Goal: Find specific page/section: Find specific page/section

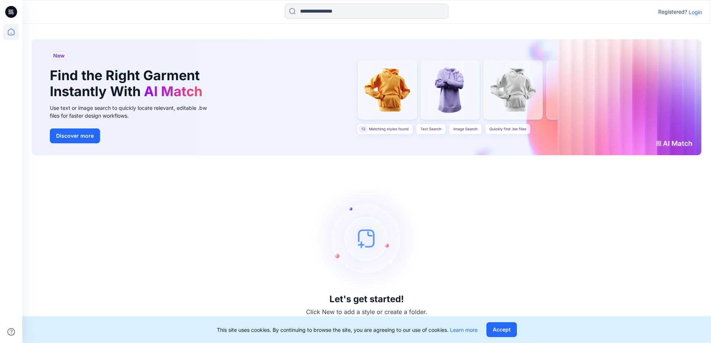
click at [693, 16] on p "Login" at bounding box center [694, 12] width 13 height 8
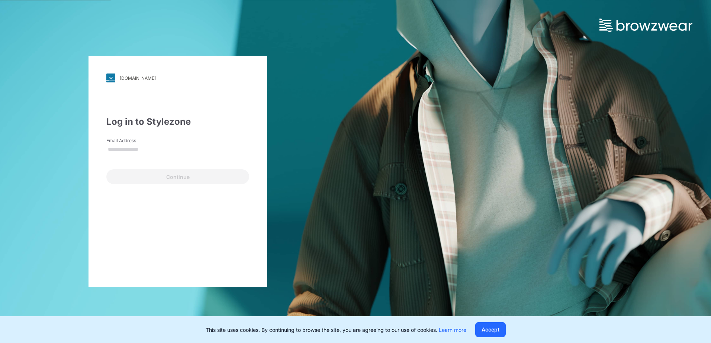
click at [140, 154] on input "Email Address" at bounding box center [177, 149] width 143 height 11
type input "**********"
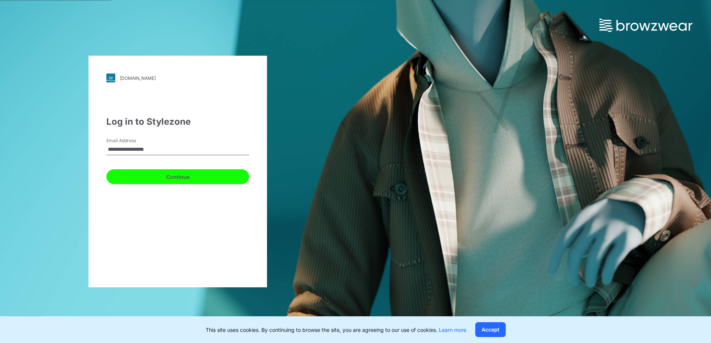
click at [150, 179] on button "Continue" at bounding box center [177, 177] width 143 height 15
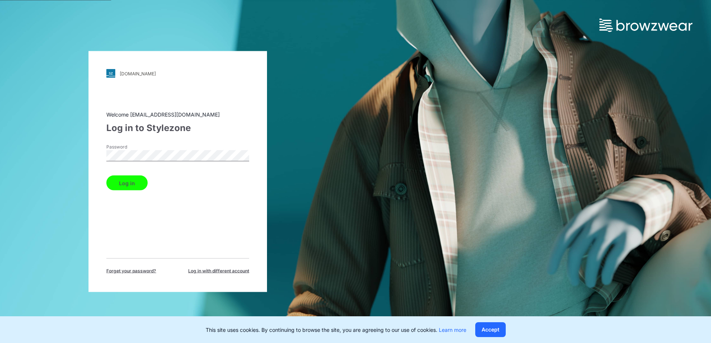
click at [122, 182] on button "Log in" at bounding box center [126, 183] width 41 height 15
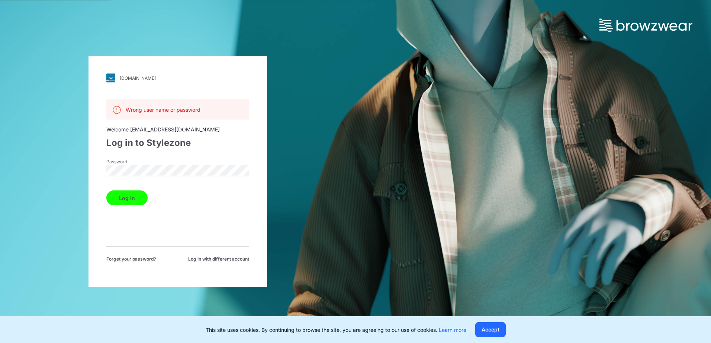
click at [121, 196] on button "Log in" at bounding box center [126, 198] width 41 height 15
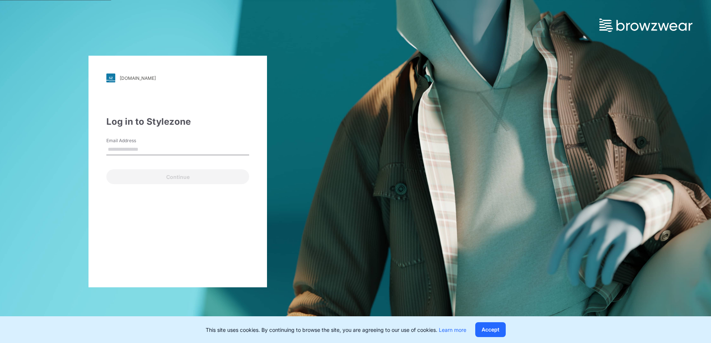
click at [129, 151] on input "Email Address" at bounding box center [177, 149] width 143 height 11
type input "**********"
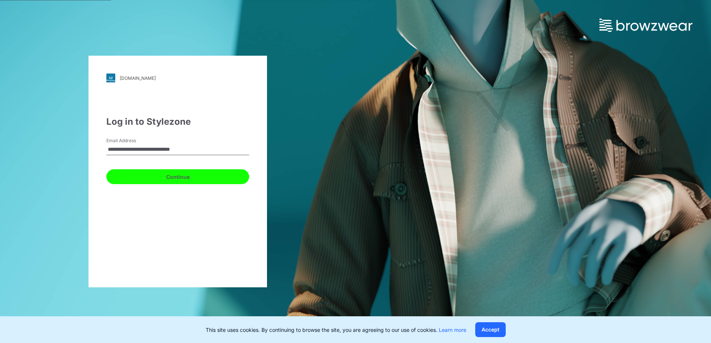
click at [152, 178] on button "Continue" at bounding box center [177, 177] width 143 height 15
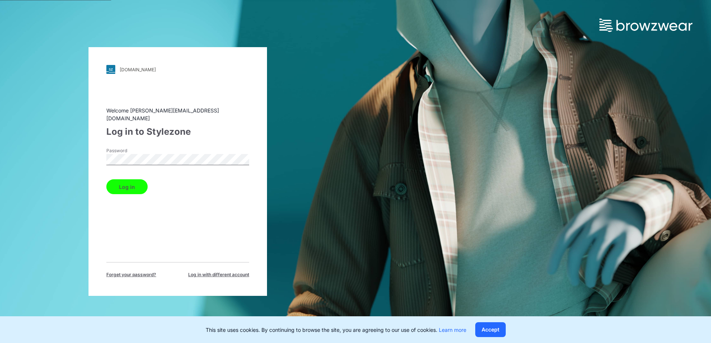
click at [136, 183] on button "Log in" at bounding box center [126, 187] width 41 height 15
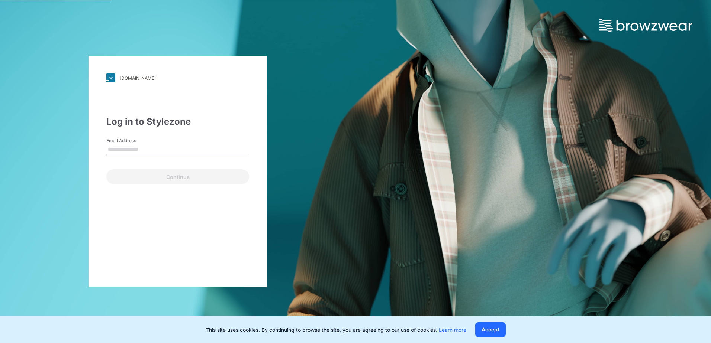
click at [215, 151] on input "Email Address" at bounding box center [177, 149] width 143 height 11
type input "**********"
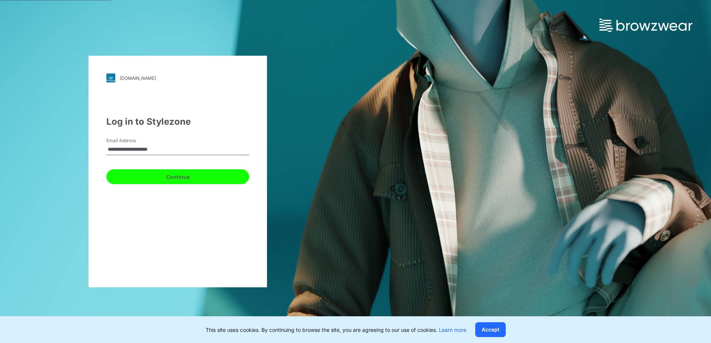
click at [136, 180] on button "Continue" at bounding box center [177, 177] width 143 height 15
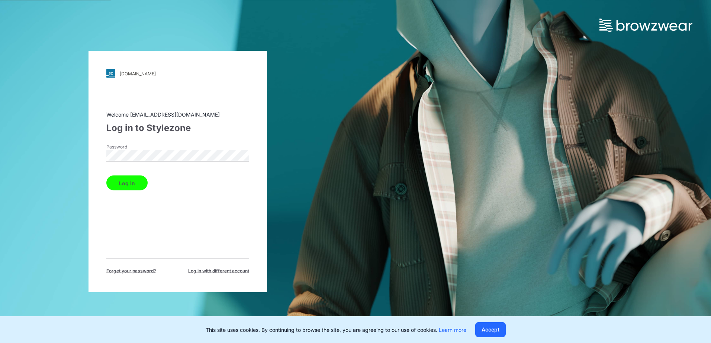
click at [124, 186] on button "Log in" at bounding box center [126, 183] width 41 height 15
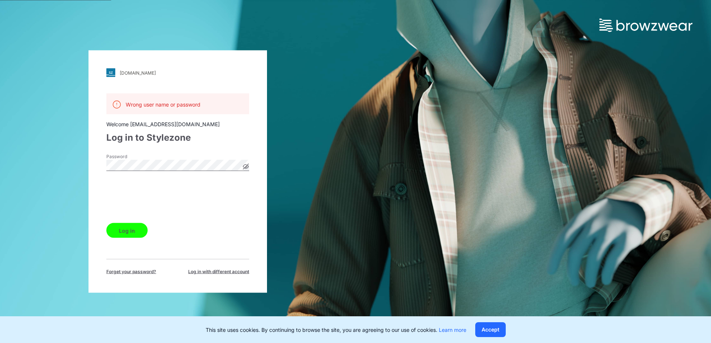
click at [129, 230] on button "Log in" at bounding box center [126, 230] width 41 height 15
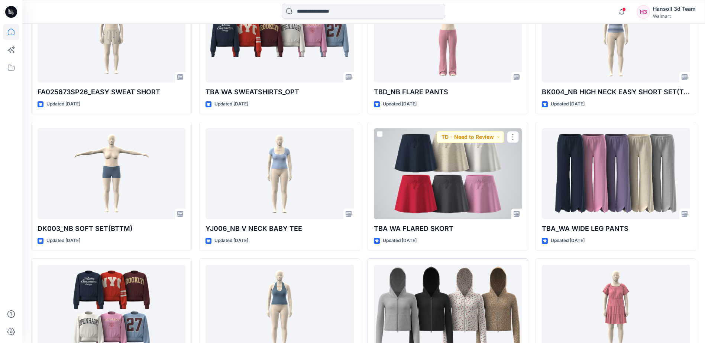
scroll to position [2383, 0]
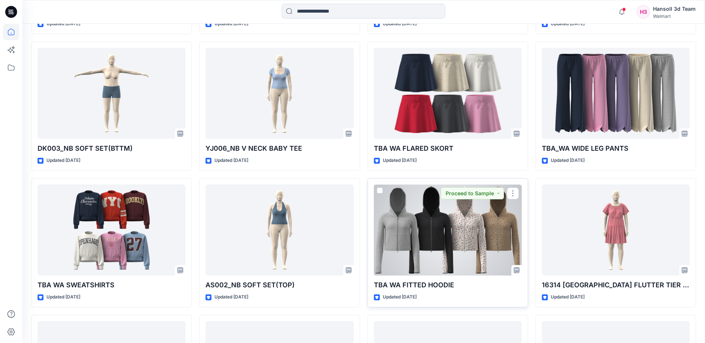
click at [502, 244] on div at bounding box center [448, 230] width 148 height 91
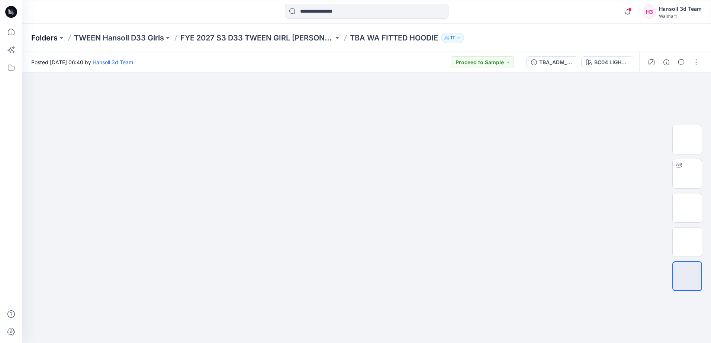
click at [54, 36] on p "Folders" at bounding box center [44, 38] width 26 height 10
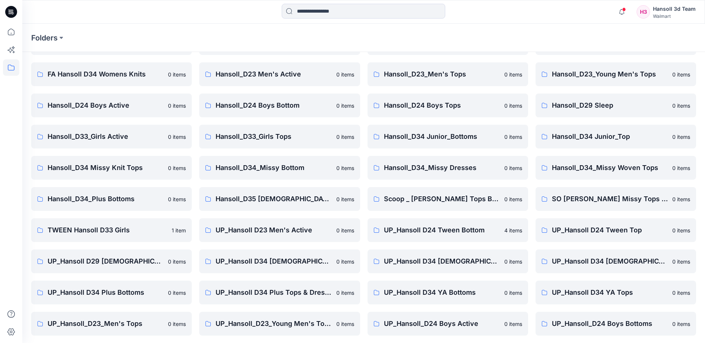
scroll to position [114, 0]
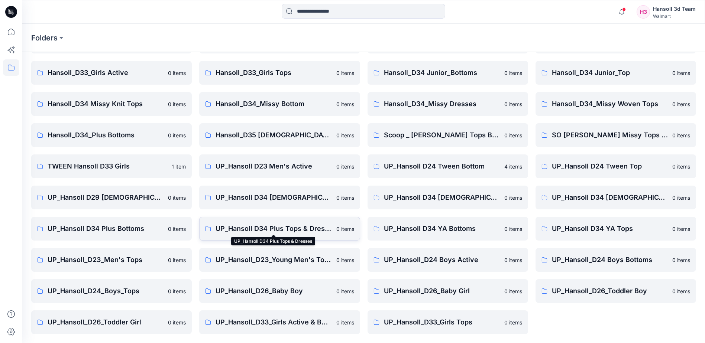
click at [251, 232] on p "UP_Hansoll D34 Plus Tops & Dresses" at bounding box center [274, 229] width 116 height 10
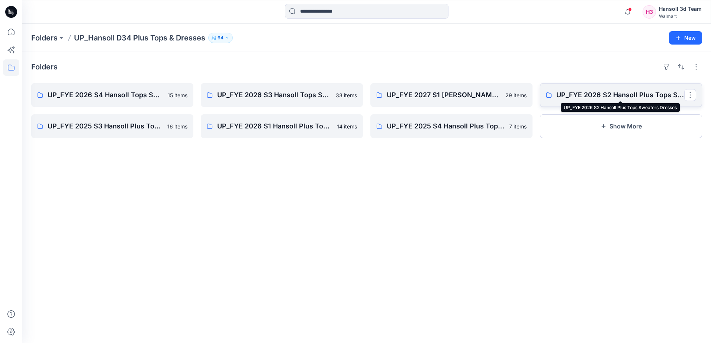
click at [588, 96] on p "UP_FYE 2026 S2 Hansoll Plus Tops Sweaters Dresses" at bounding box center [620, 95] width 128 height 10
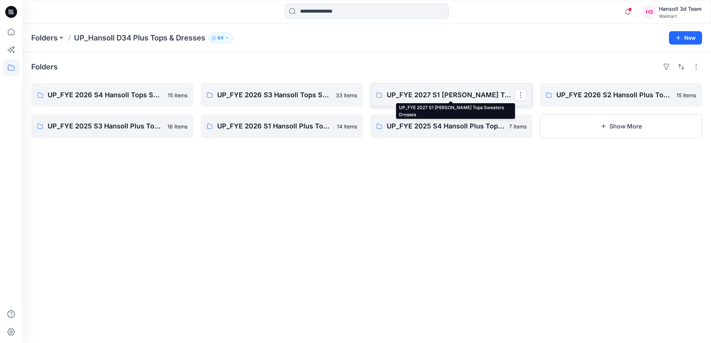
click at [437, 99] on p "UP_FYE 2027 S1 Hansoll Tops Sweaters Dresses" at bounding box center [451, 95] width 128 height 10
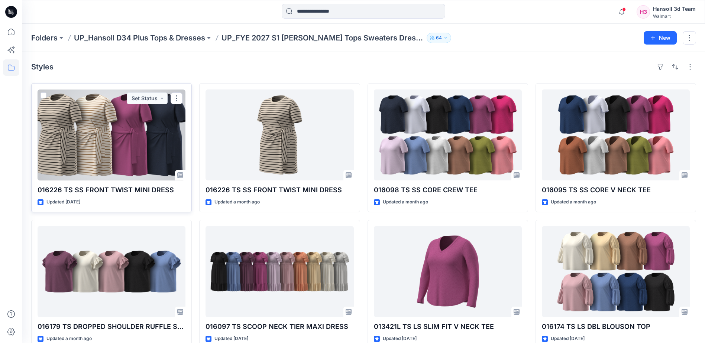
click at [131, 189] on p "016226 TS SS FRONT TWIST MINI DRESS" at bounding box center [112, 190] width 148 height 10
click at [139, 158] on div at bounding box center [112, 135] width 148 height 91
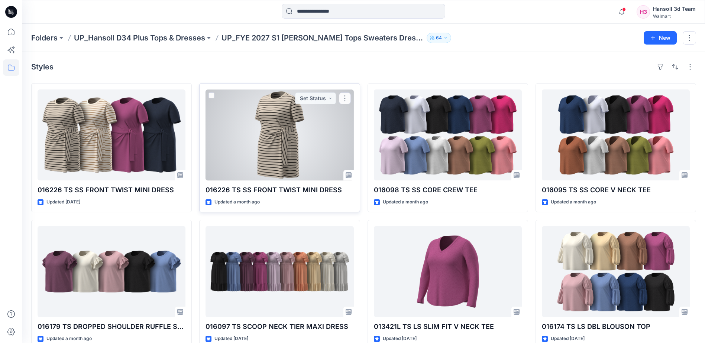
click at [247, 146] on div at bounding box center [280, 135] width 148 height 91
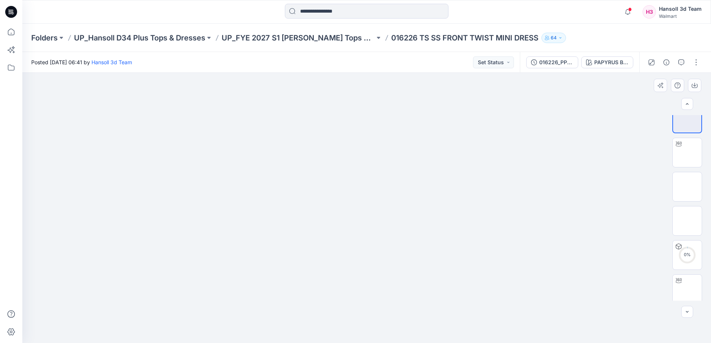
scroll to position [15, 0]
click at [678, 63] on icon "button" at bounding box center [681, 62] width 6 height 6
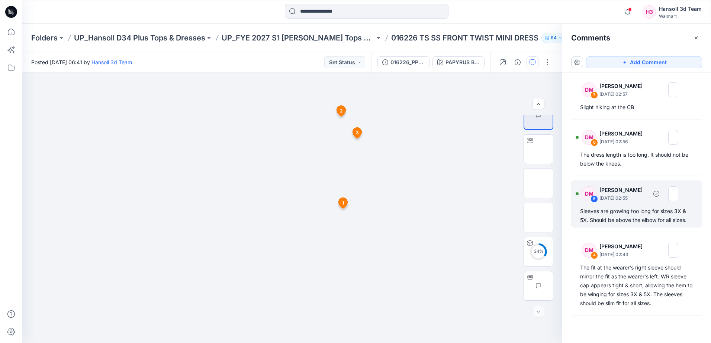
scroll to position [0, 0]
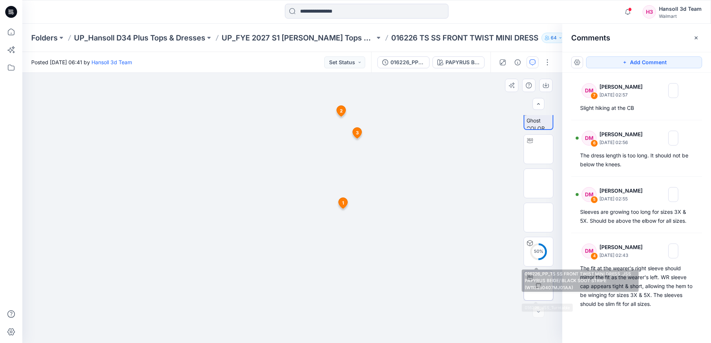
click at [553, 286] on img at bounding box center [553, 286] width 0 height 0
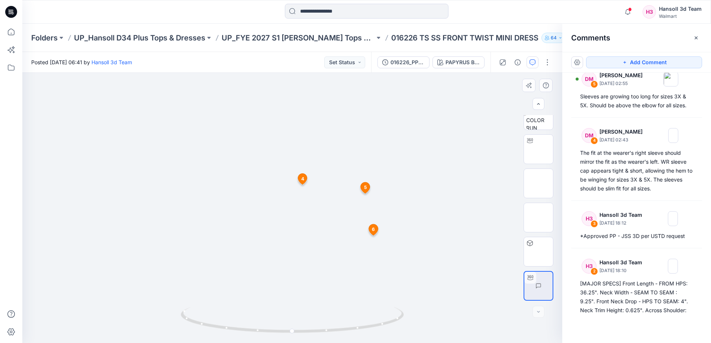
scroll to position [0, 0]
